Goal: Share content: Share content

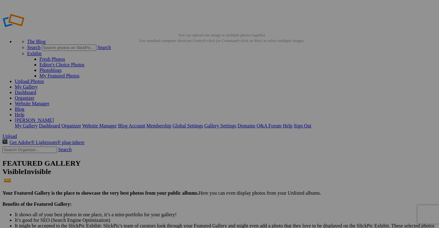
type input "<a href='[URL][DOMAIN_NAME]' target='_blank'><img src='[URL][DOMAIN_NAME]' bord…"
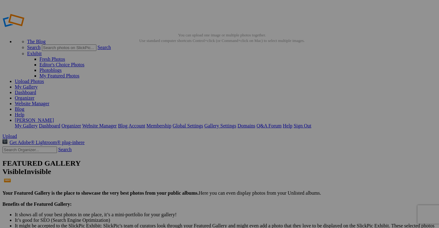
type input "[URL][DOMAIN_NAME]"
type input "[URL=[URL][DOMAIN_NAME][DOMAIN_NAME]]"
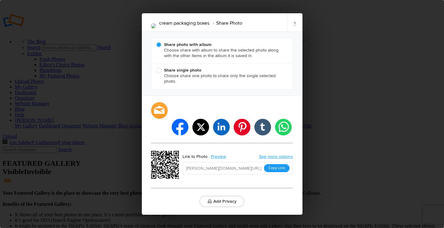
click at [273, 164] on button "Copy Link" at bounding box center [277, 168] width 26 height 8
click at [294, 30] on link "×" at bounding box center [294, 22] width 15 height 18
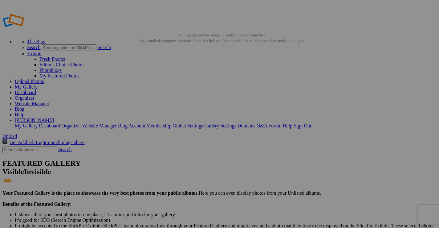
type input "cream packaging boxes"
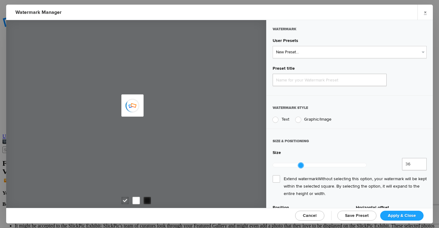
type input "Watermark-9/9/2025"
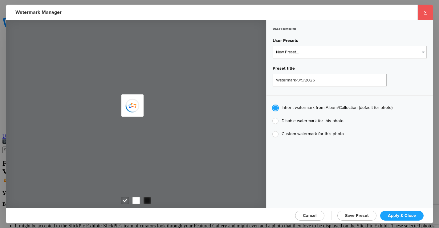
click at [427, 7] on link "×" at bounding box center [425, 12] width 15 height 15
